Goal: Information Seeking & Learning: Compare options

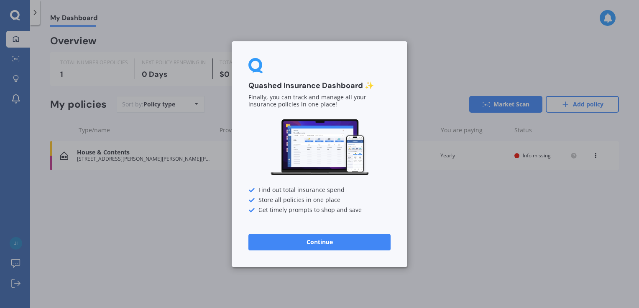
click at [344, 237] on button "Continue" at bounding box center [319, 242] width 142 height 17
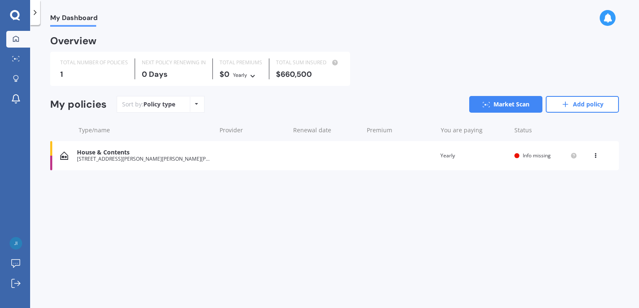
click at [195, 104] on icon at bounding box center [196, 104] width 3 height 5
click at [15, 73] on link "Explore insurance" at bounding box center [18, 79] width 24 height 17
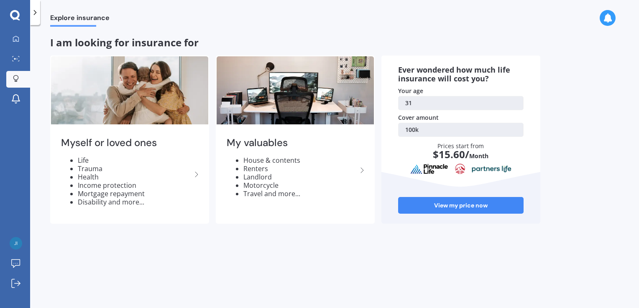
click at [37, 15] on icon at bounding box center [35, 12] width 8 height 8
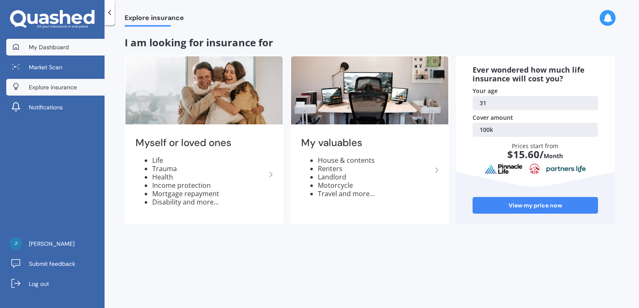
click at [52, 41] on link "My Dashboard" at bounding box center [55, 47] width 98 height 17
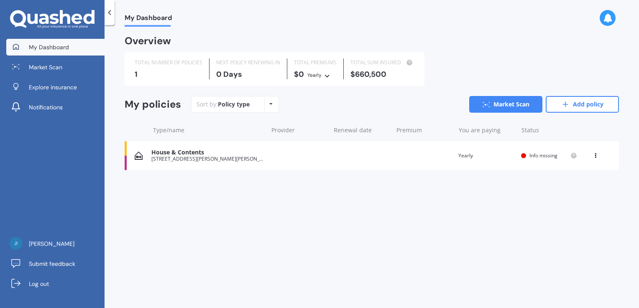
click at [88, 79] on link "Explore insurance" at bounding box center [55, 87] width 98 height 17
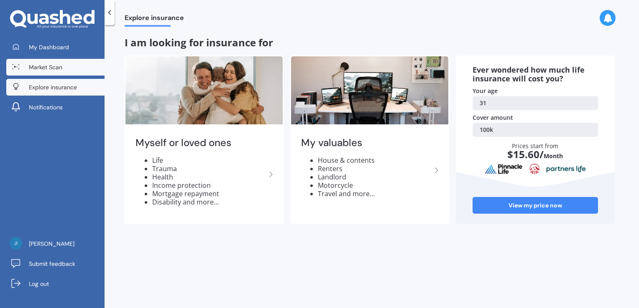
click at [72, 68] on link "Market Scan" at bounding box center [55, 67] width 98 height 17
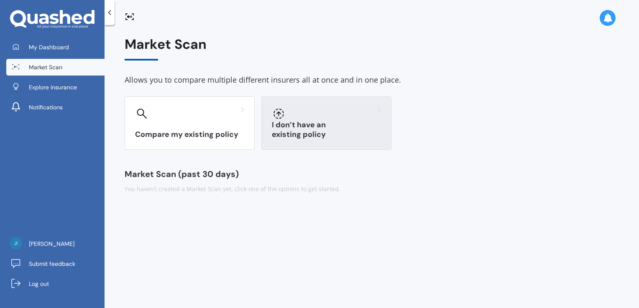
click at [288, 137] on h3 "I don’t have an existing policy" at bounding box center [326, 129] width 109 height 19
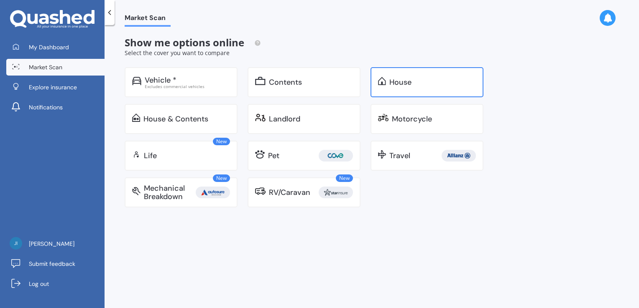
click at [394, 85] on div "House" at bounding box center [400, 82] width 22 height 8
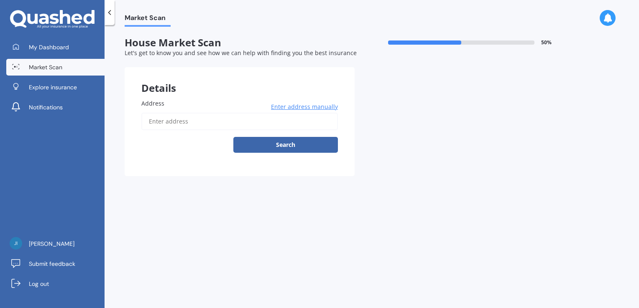
click at [236, 123] on input "Address" at bounding box center [239, 122] width 196 height 18
type input "6 Ruapehu Rd, Poraiti, Napier 4112"
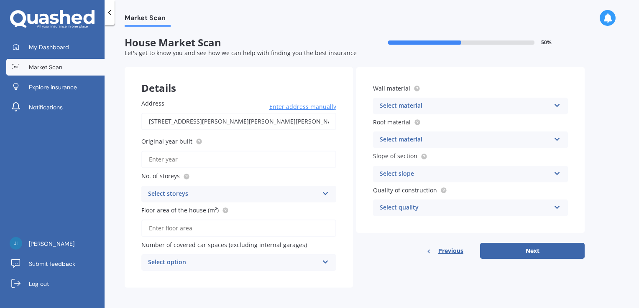
click at [232, 158] on input "Original year built" at bounding box center [238, 160] width 195 height 18
type input "2024"
click at [306, 193] on div "Select storeys" at bounding box center [233, 194] width 170 height 10
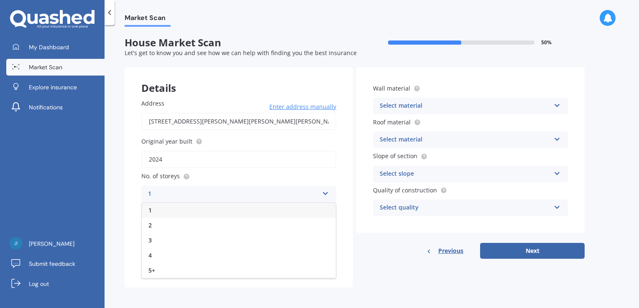
click at [257, 211] on div "1" at bounding box center [239, 210] width 194 height 15
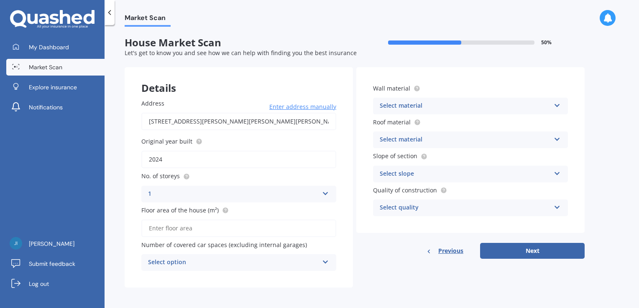
click at [207, 231] on input "Floor area of the house (m²)" at bounding box center [238, 229] width 195 height 18
type input "205"
click at [216, 259] on div "Select option" at bounding box center [233, 263] width 170 height 10
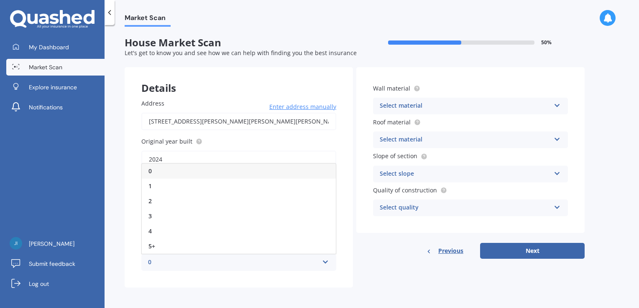
click at [170, 275] on div "Address 6 Ruapehu Rd, Poraiti, Napier 4112 Enter address manually Search Origin…" at bounding box center [239, 185] width 228 height 206
click at [175, 264] on div "0" at bounding box center [233, 263] width 170 height 10
click at [178, 200] on div "2" at bounding box center [239, 201] width 194 height 15
click at [319, 271] on div "Address 6 Ruapehu Rd, Poraiti, Napier 4112 Enter address manually Search Origin…" at bounding box center [239, 185] width 228 height 206
click at [495, 109] on div "Select material" at bounding box center [464, 106] width 170 height 10
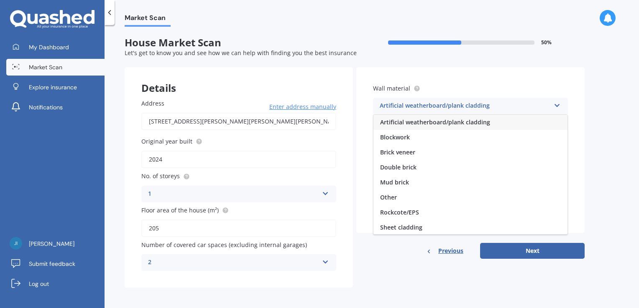
click at [446, 126] on span "Artificial weatherboard/plank cladding" at bounding box center [435, 122] width 110 height 8
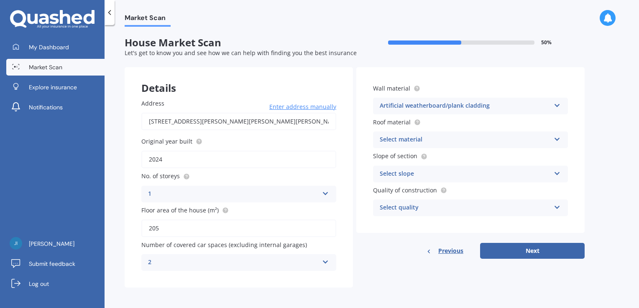
click at [444, 108] on div "Artificial weatherboard/plank cladding" at bounding box center [464, 106] width 170 height 10
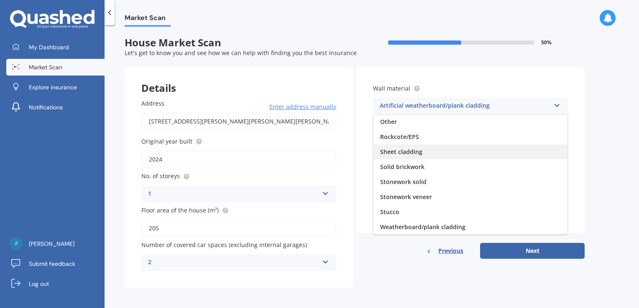
scroll to position [0, 0]
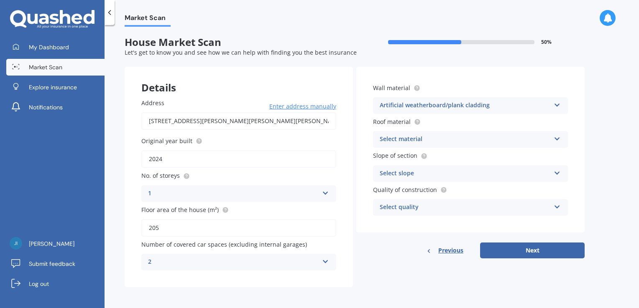
click at [361, 126] on div "Wall material Artificial weatherboard/plank cladding Artificial weatherboard/pl…" at bounding box center [470, 150] width 228 height 166
click at [487, 107] on div "Artificial weatherboard/plank cladding" at bounding box center [464, 106] width 170 height 10
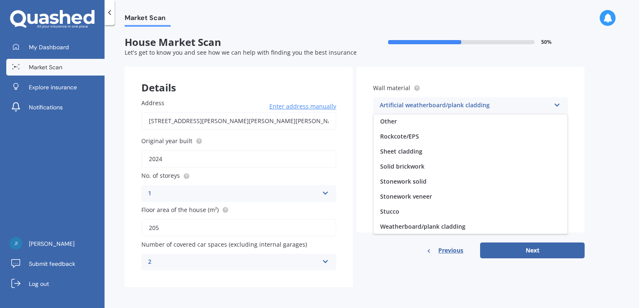
scroll to position [0, 0]
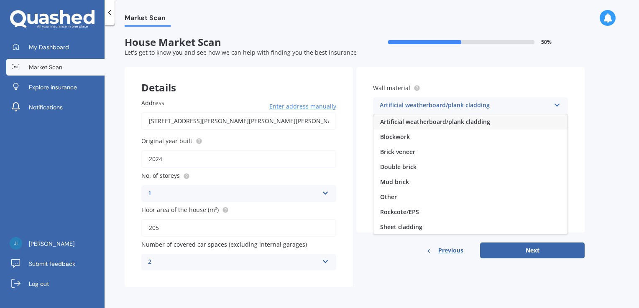
click at [487, 107] on div "Artificial weatherboard/plank cladding" at bounding box center [464, 106] width 170 height 10
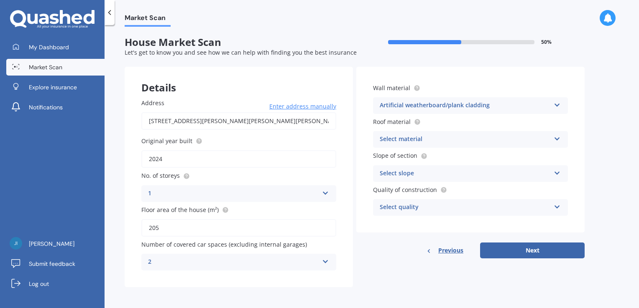
click at [436, 141] on div "Select material" at bounding box center [464, 140] width 170 height 10
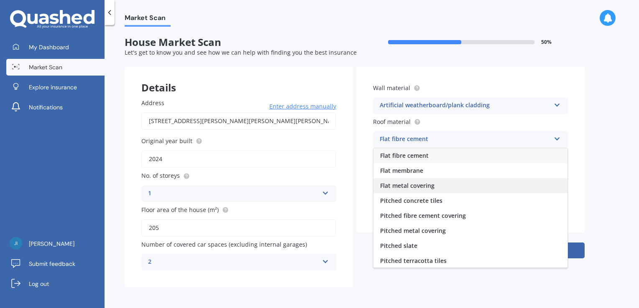
scroll to position [31, 0]
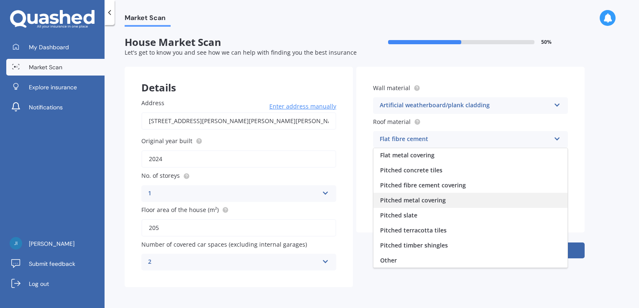
click at [461, 196] on div "Pitched metal covering" at bounding box center [470, 200] width 194 height 15
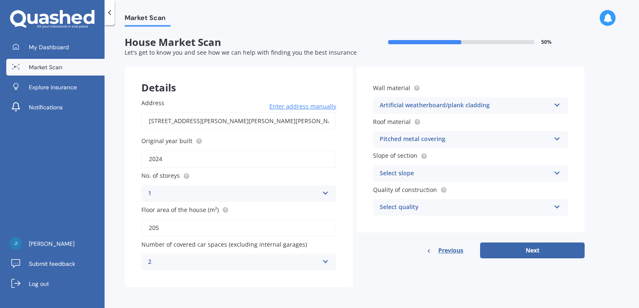
click at [465, 173] on div "Select slope" at bounding box center [464, 174] width 170 height 10
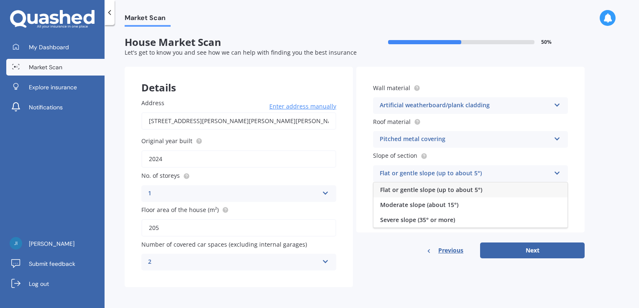
click at [441, 206] on span "Moderate slope (about 15°)" at bounding box center [419, 205] width 78 height 8
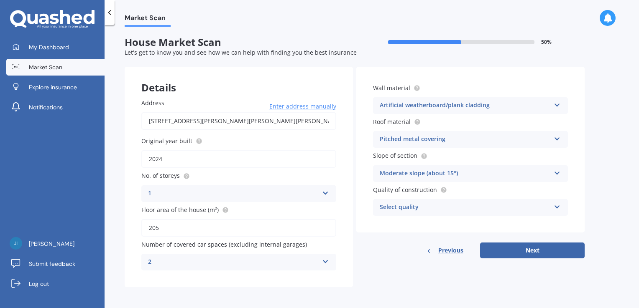
click at [441, 206] on div "Select quality" at bounding box center [464, 208] width 170 height 10
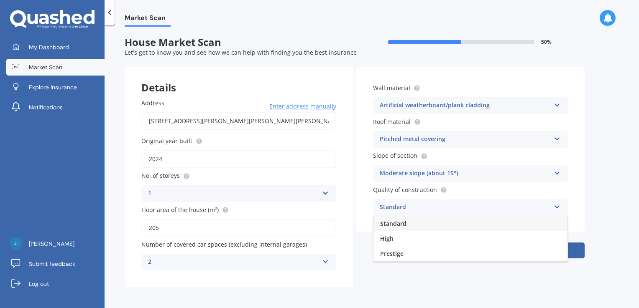
click at [436, 225] on div "Standard" at bounding box center [470, 223] width 194 height 15
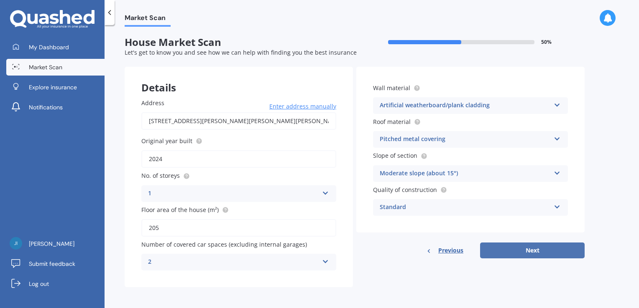
click at [515, 249] on button "Next" at bounding box center [532, 251] width 104 height 16
select select "03"
select select "01"
select select "1994"
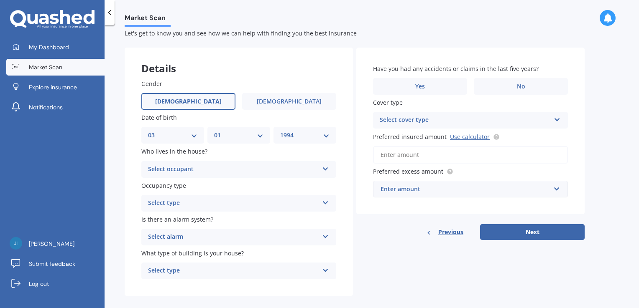
scroll to position [30, 0]
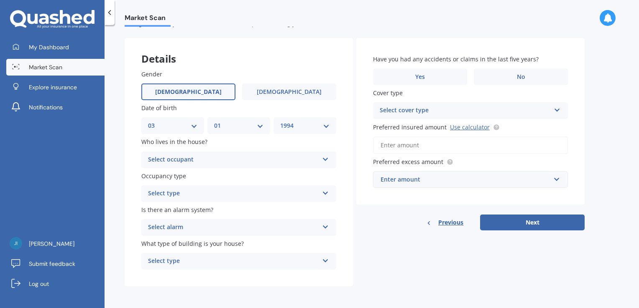
drag, startPoint x: 208, startPoint y: 163, endPoint x: 204, endPoint y: 168, distance: 6.2
click at [206, 165] on div "Select occupant Owner Owner + Boarder" at bounding box center [238, 160] width 195 height 17
click at [202, 176] on div "Owner" at bounding box center [239, 176] width 194 height 15
click at [201, 191] on div "Select type" at bounding box center [233, 194] width 170 height 10
click at [188, 212] on div "Permanent" at bounding box center [239, 210] width 194 height 15
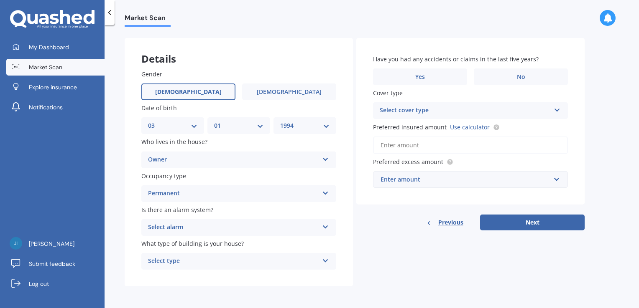
click at [187, 196] on div "Permanent" at bounding box center [233, 194] width 170 height 10
click at [185, 219] on div "Is there an alarm system? Select alarm Yes, monitored Yes, not monitored No" at bounding box center [238, 221] width 195 height 31
click at [187, 225] on div "Select alarm" at bounding box center [233, 228] width 170 height 10
click at [187, 242] on span "Yes, monitored" at bounding box center [169, 244] width 43 height 8
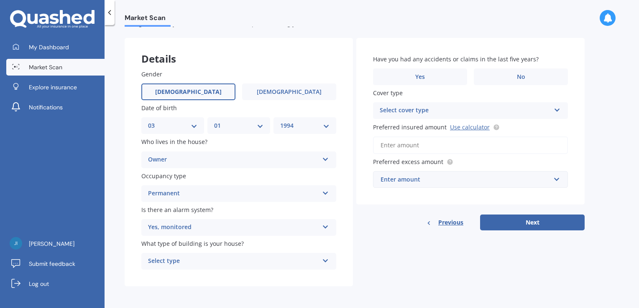
click at [189, 260] on div "Select type" at bounding box center [233, 262] width 170 height 10
click at [198, 216] on div "Freestanding" at bounding box center [239, 215] width 194 height 15
click at [506, 79] on label "No" at bounding box center [520, 77] width 94 height 17
click at [0, 0] on input "No" at bounding box center [0, 0] width 0 height 0
click at [480, 108] on div "Select cover type" at bounding box center [464, 111] width 170 height 10
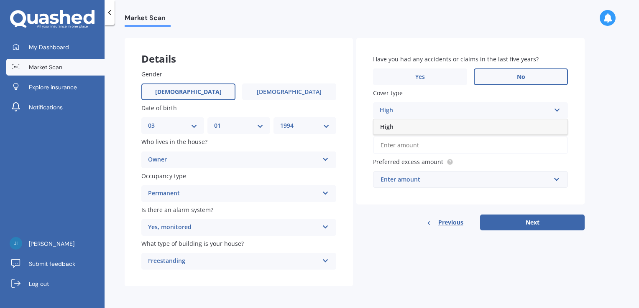
click at [419, 112] on div "High" at bounding box center [464, 111] width 170 height 10
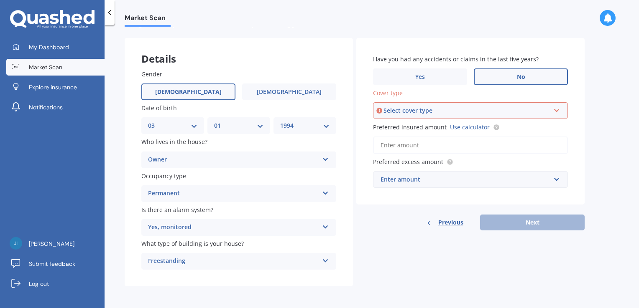
click at [416, 116] on div "Select cover type High" at bounding box center [470, 110] width 195 height 17
click at [417, 130] on div "High" at bounding box center [470, 126] width 193 height 15
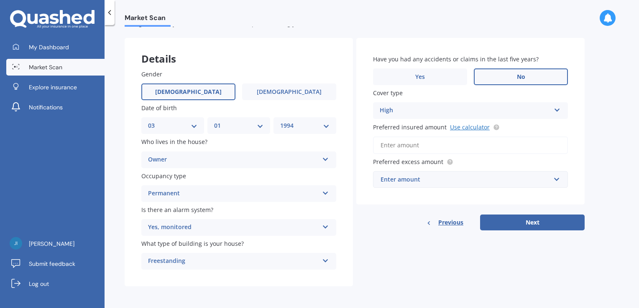
click at [475, 127] on link "Use calculator" at bounding box center [470, 127] width 40 height 8
click at [418, 144] on input "Preferred insured amount Use calculator" at bounding box center [470, 146] width 195 height 18
click at [493, 127] on circle at bounding box center [495, 127] width 5 height 5
click at [487, 141] on input "Preferred insured amount Use calculator" at bounding box center [470, 146] width 195 height 18
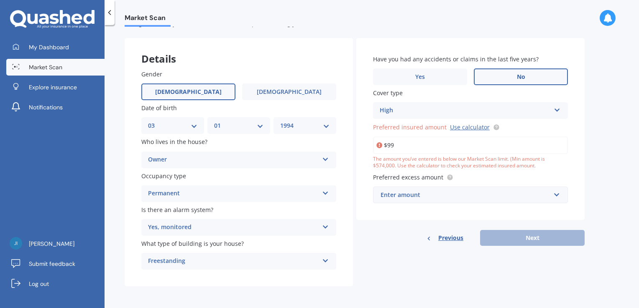
type input "$9"
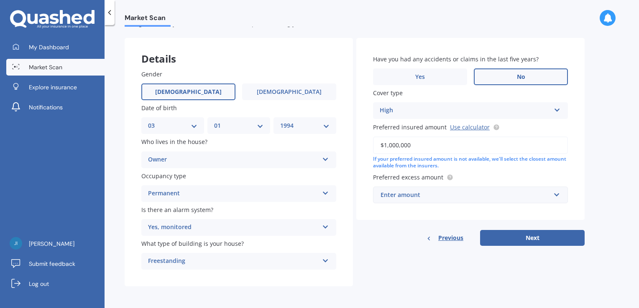
type input "$1,000,000"
click at [472, 190] on input "text" at bounding box center [467, 195] width 187 height 16
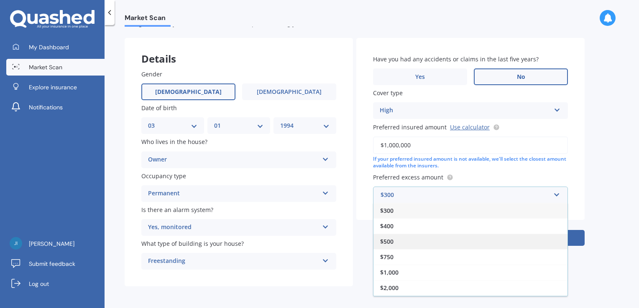
click at [451, 235] on div "$500" at bounding box center [470, 241] width 194 height 15
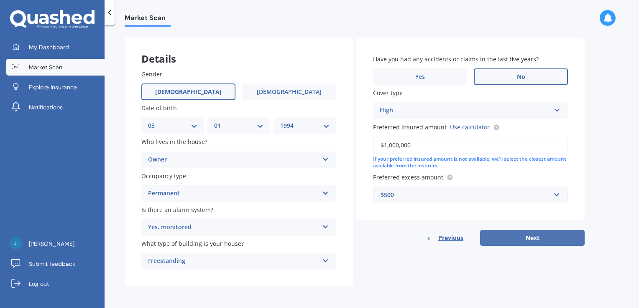
click at [504, 235] on button "Next" at bounding box center [532, 238] width 104 height 16
select select "03"
select select "01"
select select "1994"
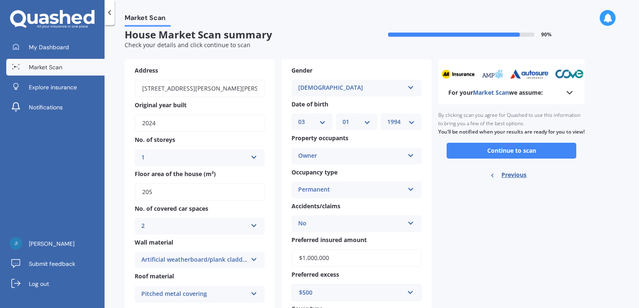
scroll to position [0, 0]
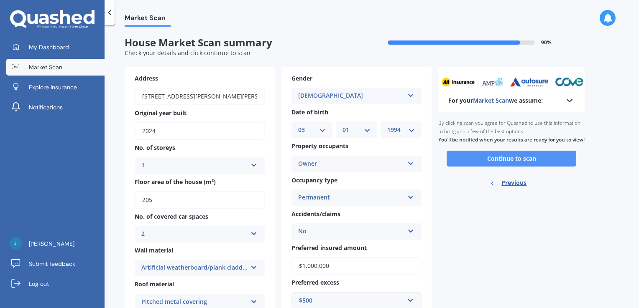
click at [505, 163] on button "Continue to scan" at bounding box center [511, 159] width 130 height 16
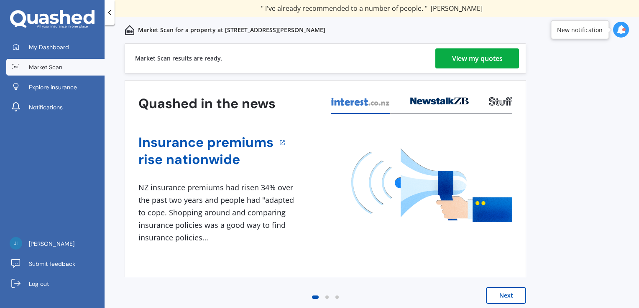
click at [463, 55] on div "View my quotes" at bounding box center [477, 58] width 51 height 20
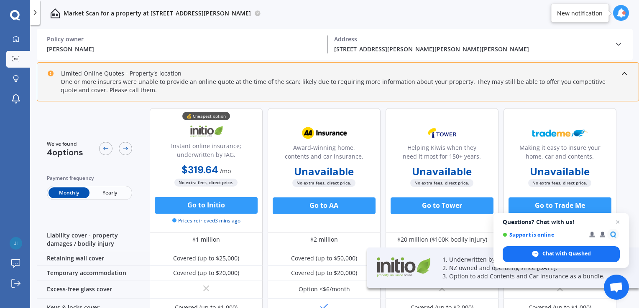
scroll to position [84, 0]
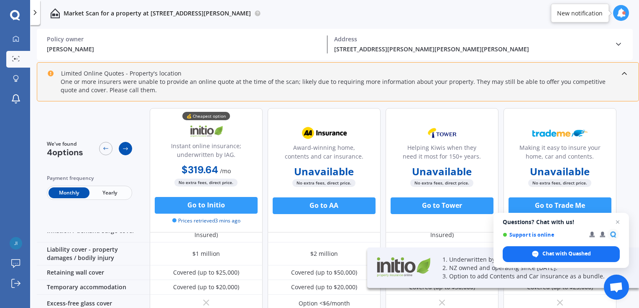
click at [127, 153] on div at bounding box center [125, 148] width 13 height 13
click at [127, 152] on icon at bounding box center [125, 148] width 7 height 7
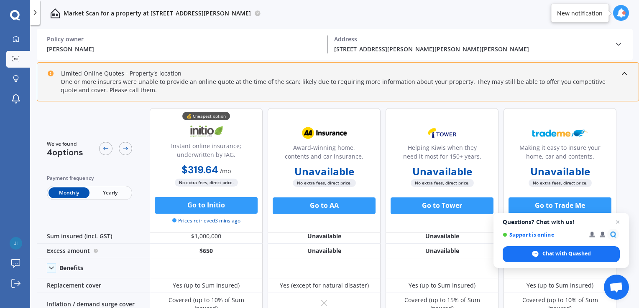
scroll to position [0, 0]
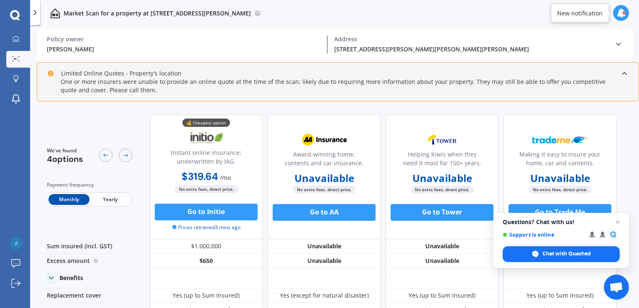
drag, startPoint x: 605, startPoint y: 106, endPoint x: 109, endPoint y: 117, distance: 495.7
click at [109, 117] on div "We've found 4 options Payment frequency Monthly Yearly" at bounding box center [93, 177] width 113 height 125
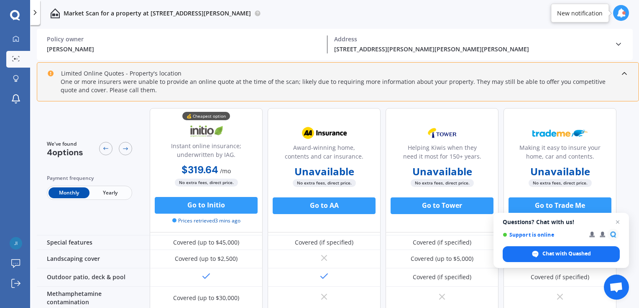
scroll to position [431, 0]
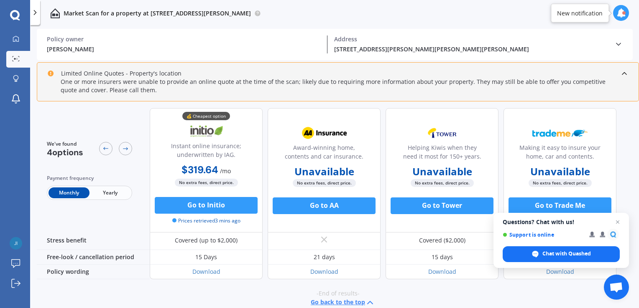
click at [33, 16] on icon at bounding box center [35, 12] width 8 height 8
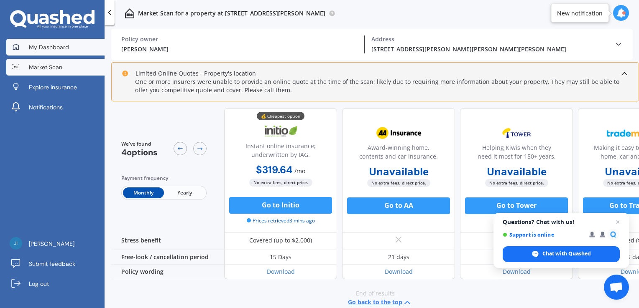
click at [61, 49] on span "My Dashboard" at bounding box center [49, 47] width 40 height 8
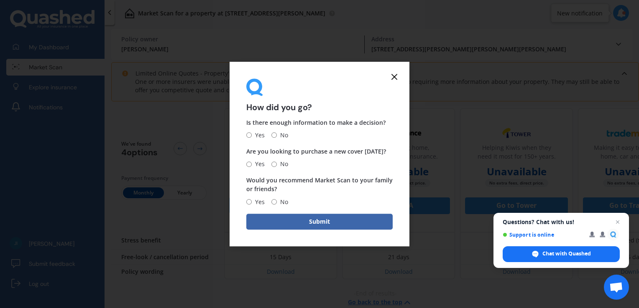
click at [394, 80] on icon at bounding box center [394, 77] width 10 height 10
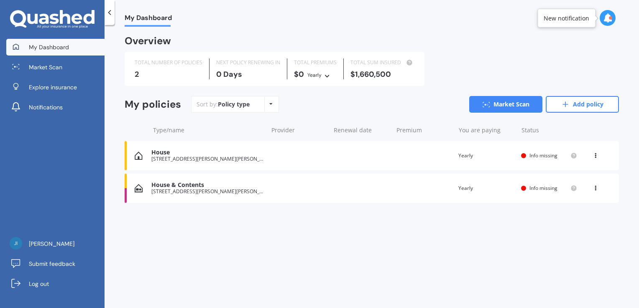
click at [204, 183] on div "House & Contents" at bounding box center [207, 185] width 112 height 7
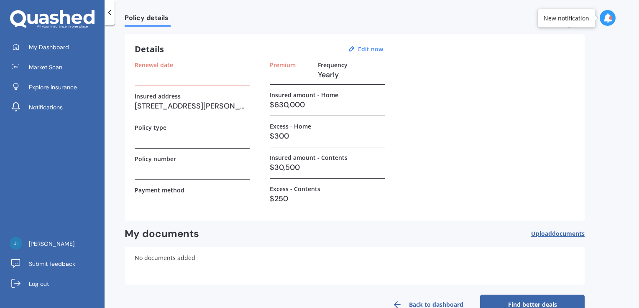
scroll to position [43, 0]
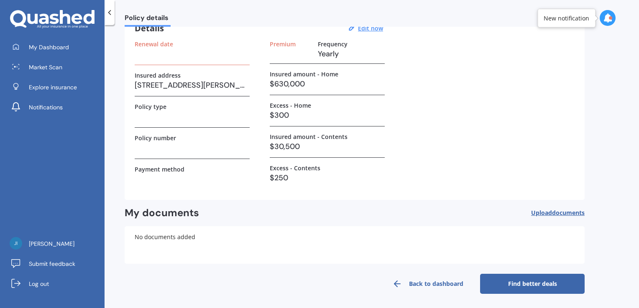
click at [401, 286] on icon at bounding box center [397, 284] width 10 height 10
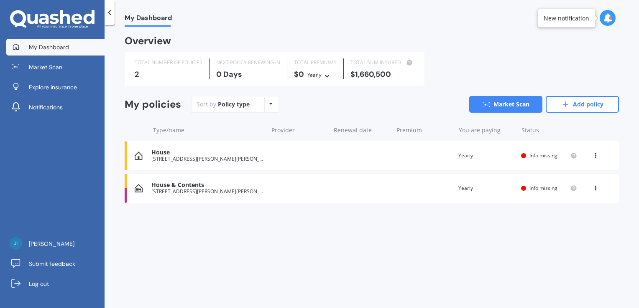
click at [239, 166] on div "House 6 Ruapehu Rd, Poraiti, Napier 4112 Renewal date Premium You are paying Ye…" at bounding box center [372, 155] width 494 height 29
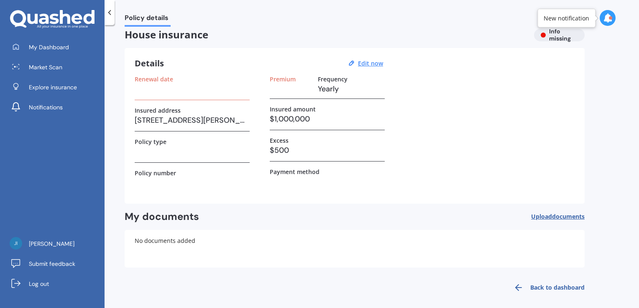
scroll to position [12, 0]
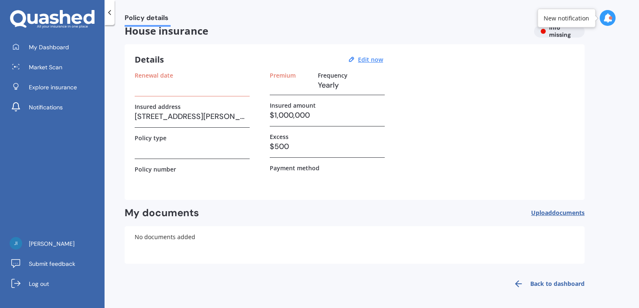
click at [613, 20] on div at bounding box center [607, 18] width 16 height 16
